Goal: Task Accomplishment & Management: Use online tool/utility

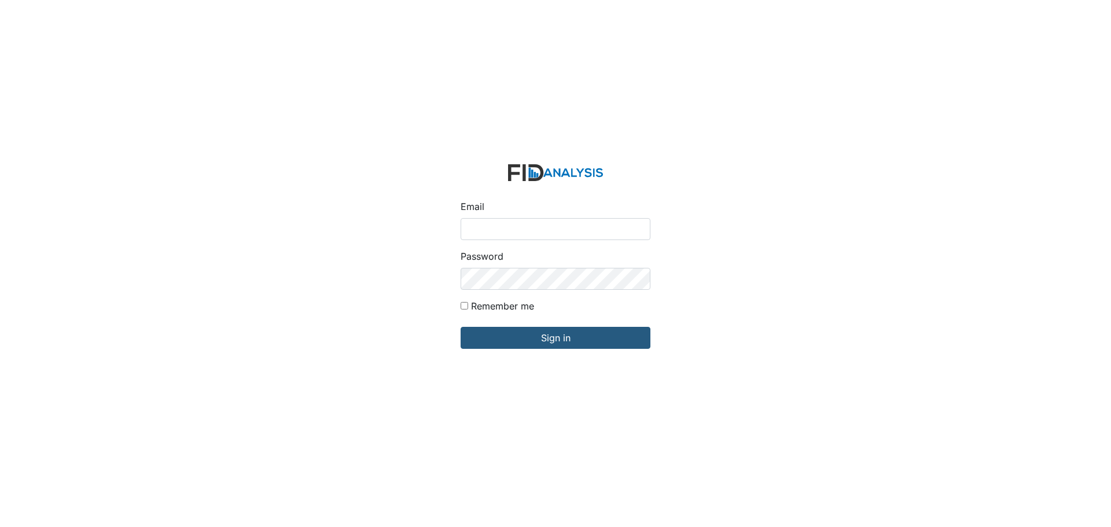
click at [568, 225] on input "Email" at bounding box center [556, 229] width 190 height 22
type input "[EMAIL_ADDRESS][DOMAIN_NAME]"
click at [461, 327] on input "Sign in" at bounding box center [556, 338] width 190 height 22
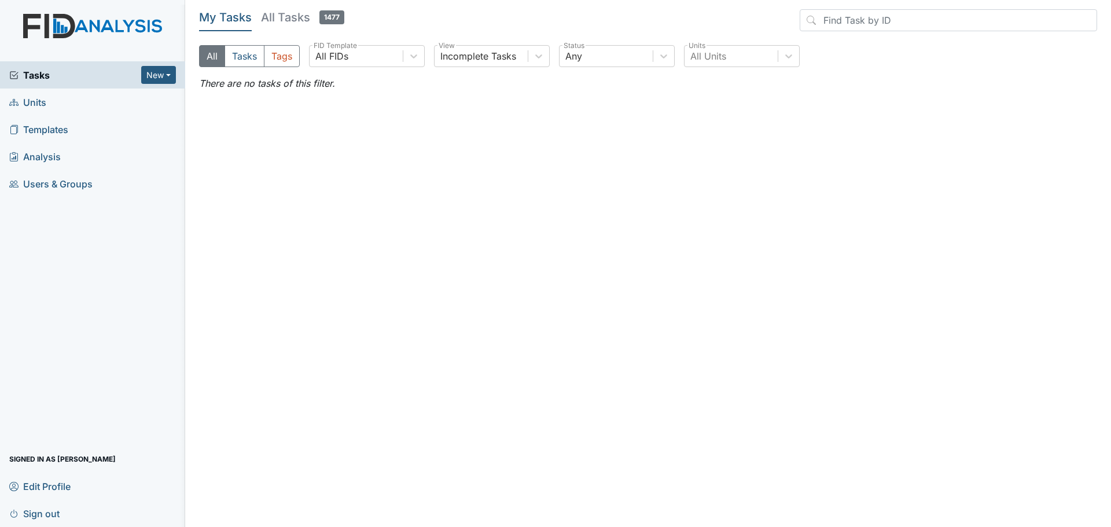
click at [50, 106] on link "Units" at bounding box center [92, 102] width 185 height 27
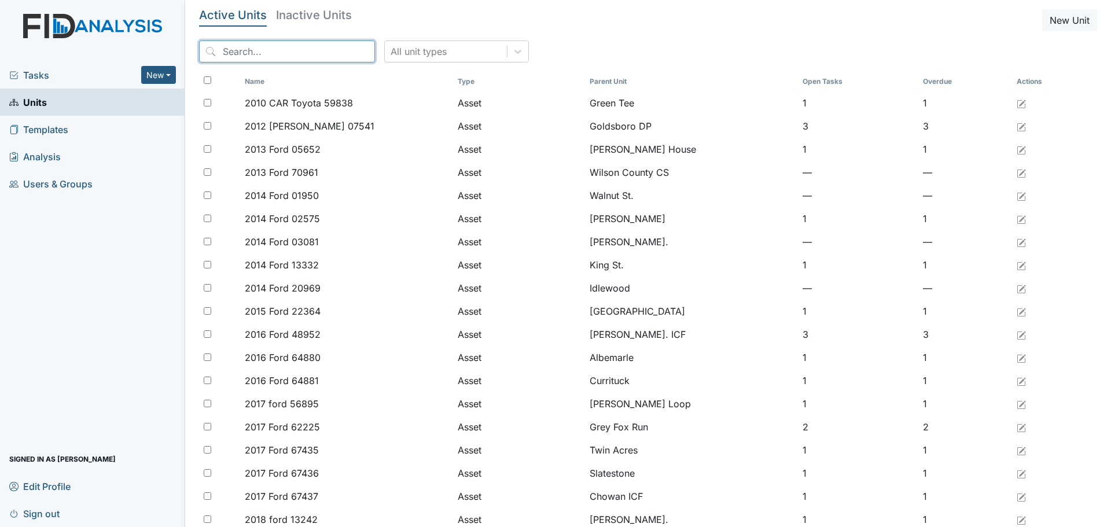
click at [244, 50] on input "search" at bounding box center [287, 52] width 176 height 22
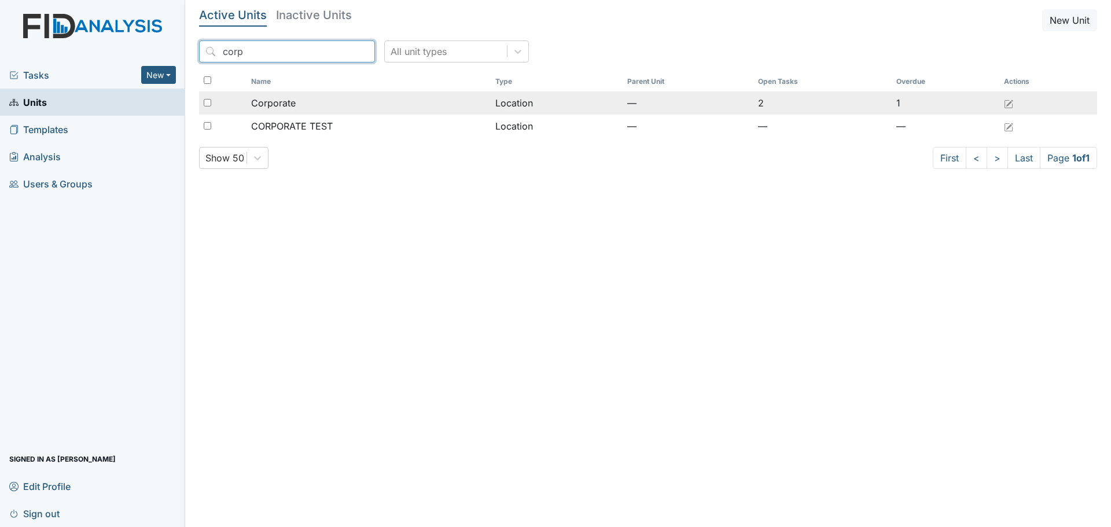
type input "corp"
click at [249, 104] on td "Corporate" at bounding box center [369, 102] width 245 height 23
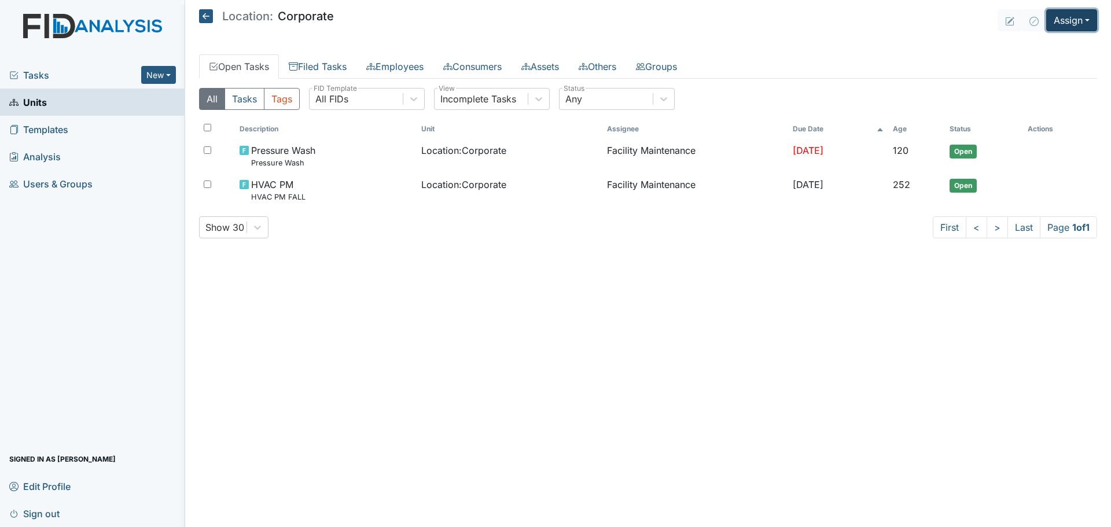
click at [1072, 21] on button "Assign" at bounding box center [1071, 20] width 51 height 22
click at [1060, 67] on link "Assign Inspection" at bounding box center [1044, 65] width 104 height 19
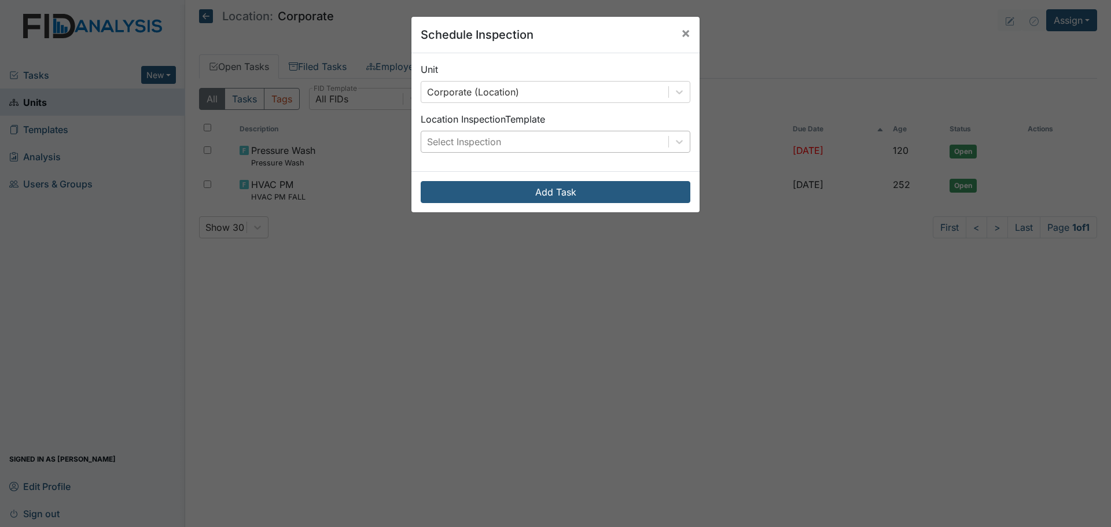
click at [609, 139] on div "Select Inspection" at bounding box center [544, 141] width 247 height 21
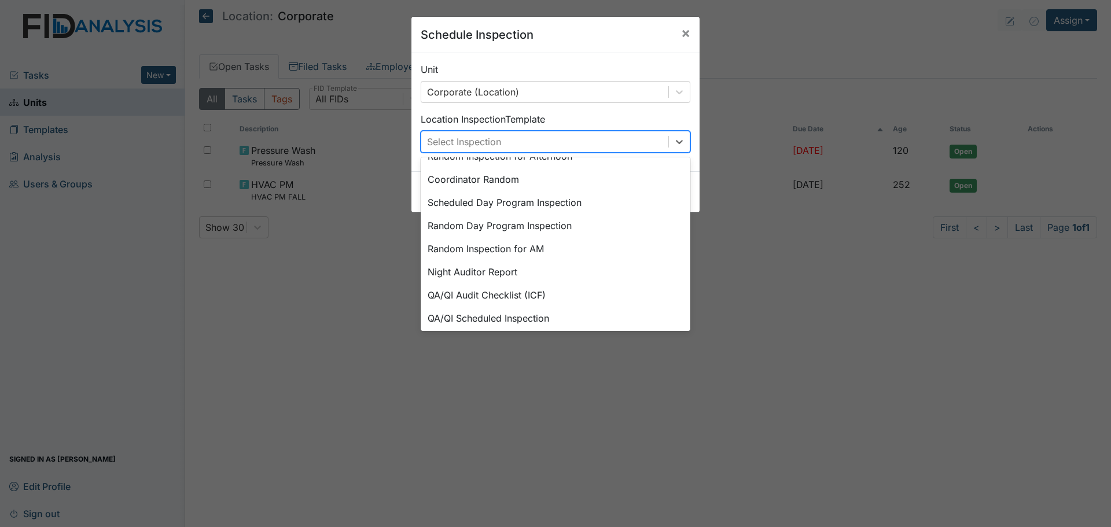
scroll to position [174, 0]
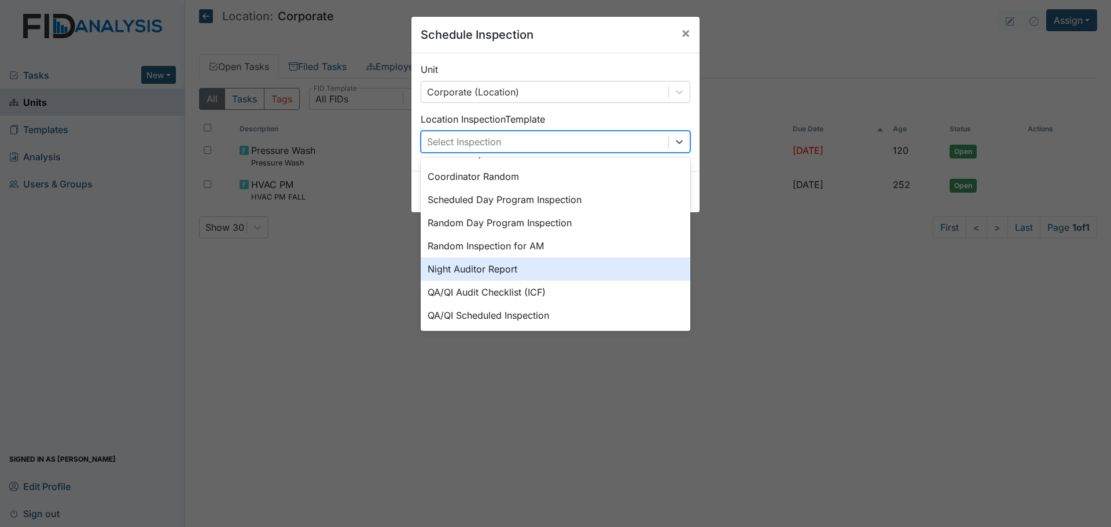
click at [500, 271] on div "Night Auditor Report" at bounding box center [556, 269] width 270 height 23
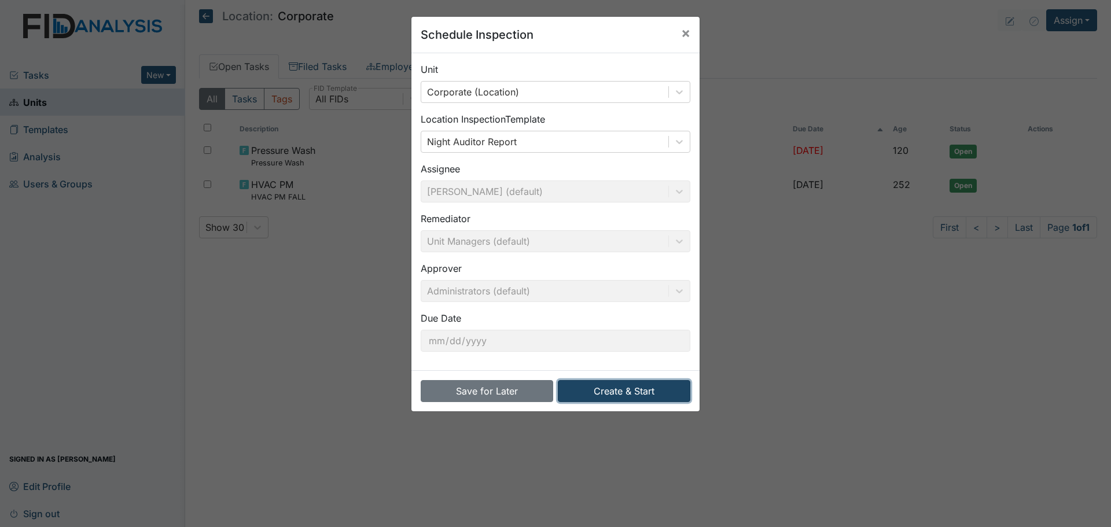
click at [575, 399] on button "Create & Start" at bounding box center [624, 391] width 133 height 22
